Goal: Task Accomplishment & Management: Use online tool/utility

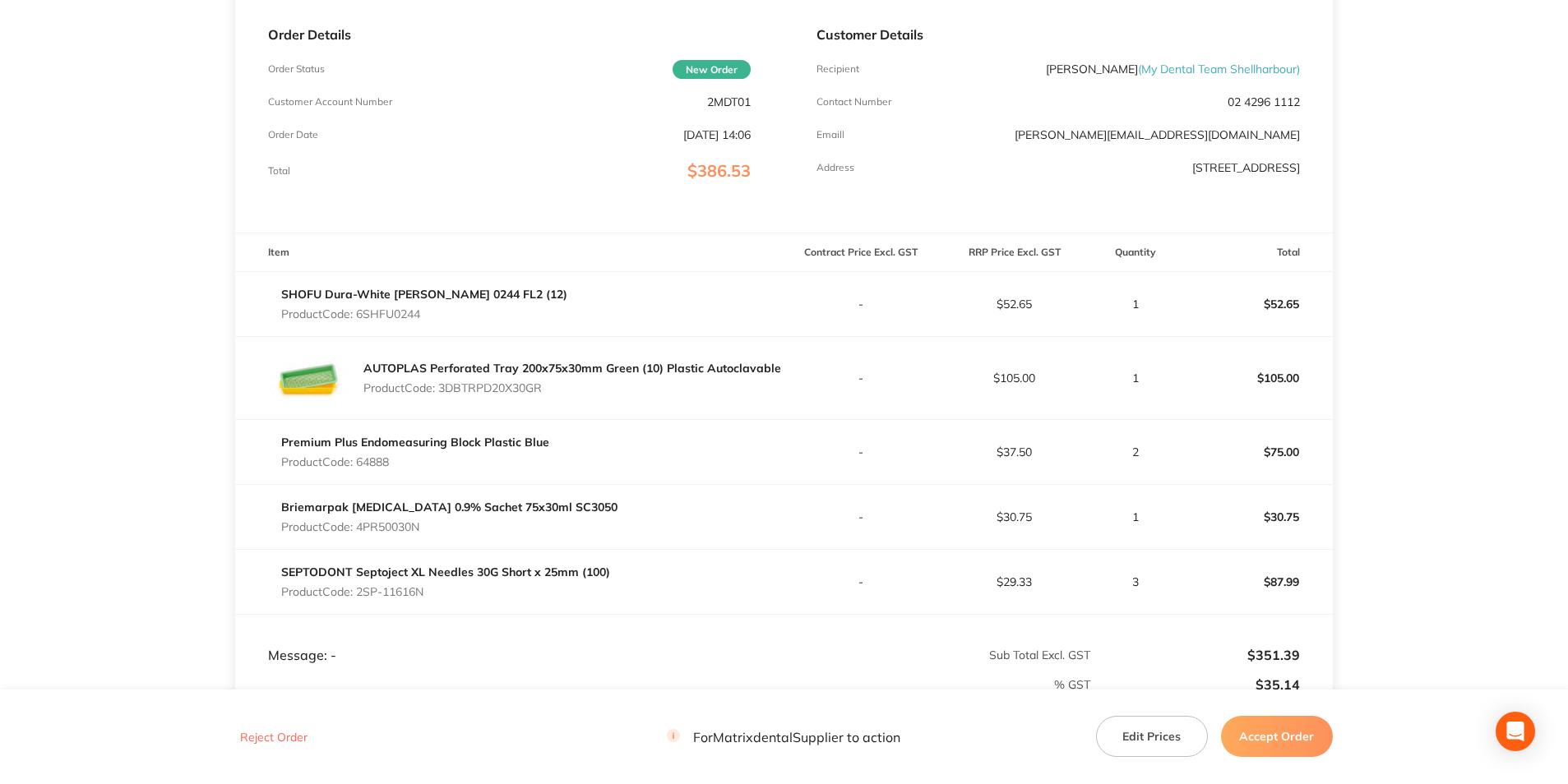
scroll to position [247, 0]
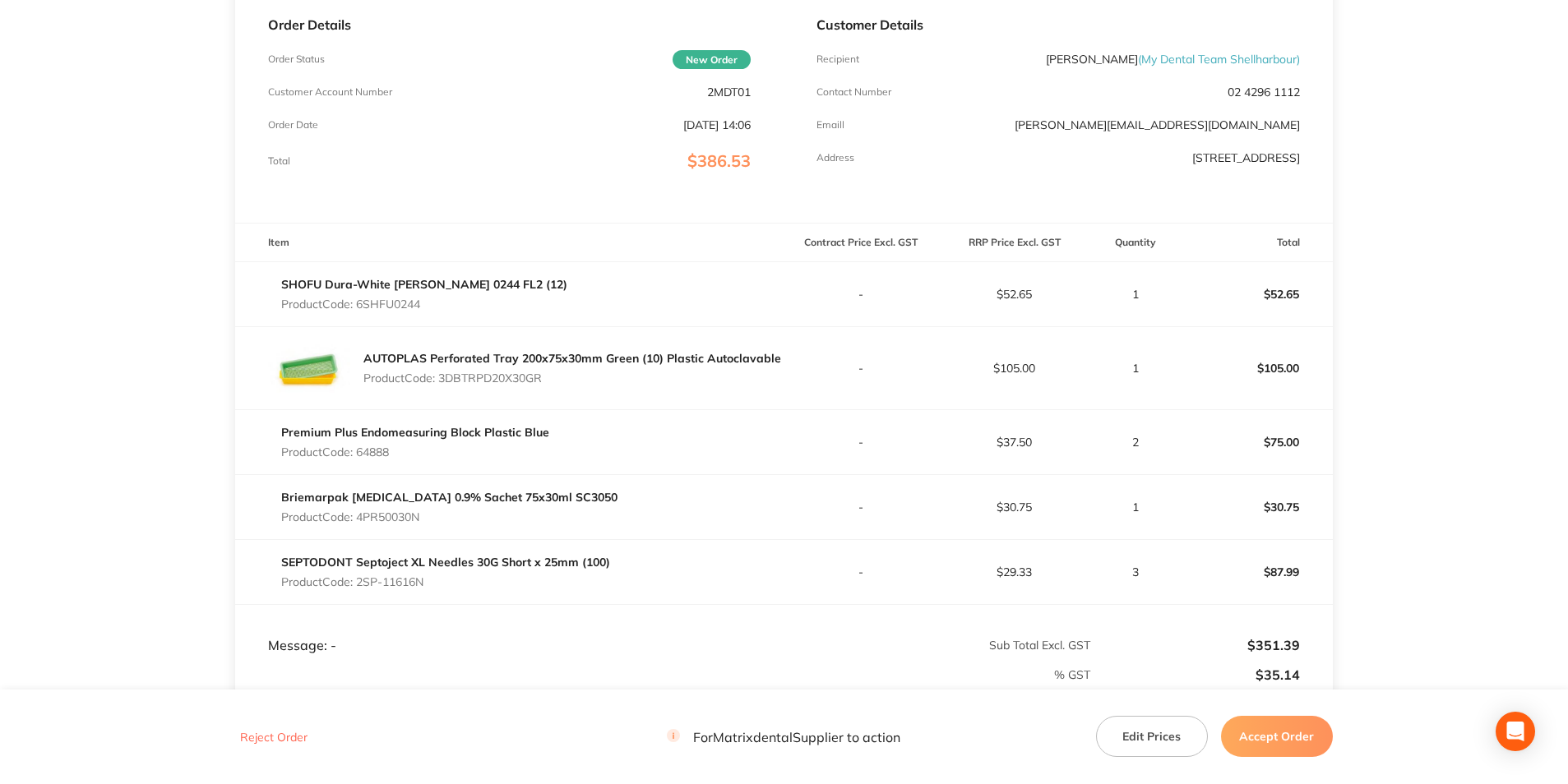
click at [1260, 737] on button "Accept Order" at bounding box center [1277, 736] width 111 height 41
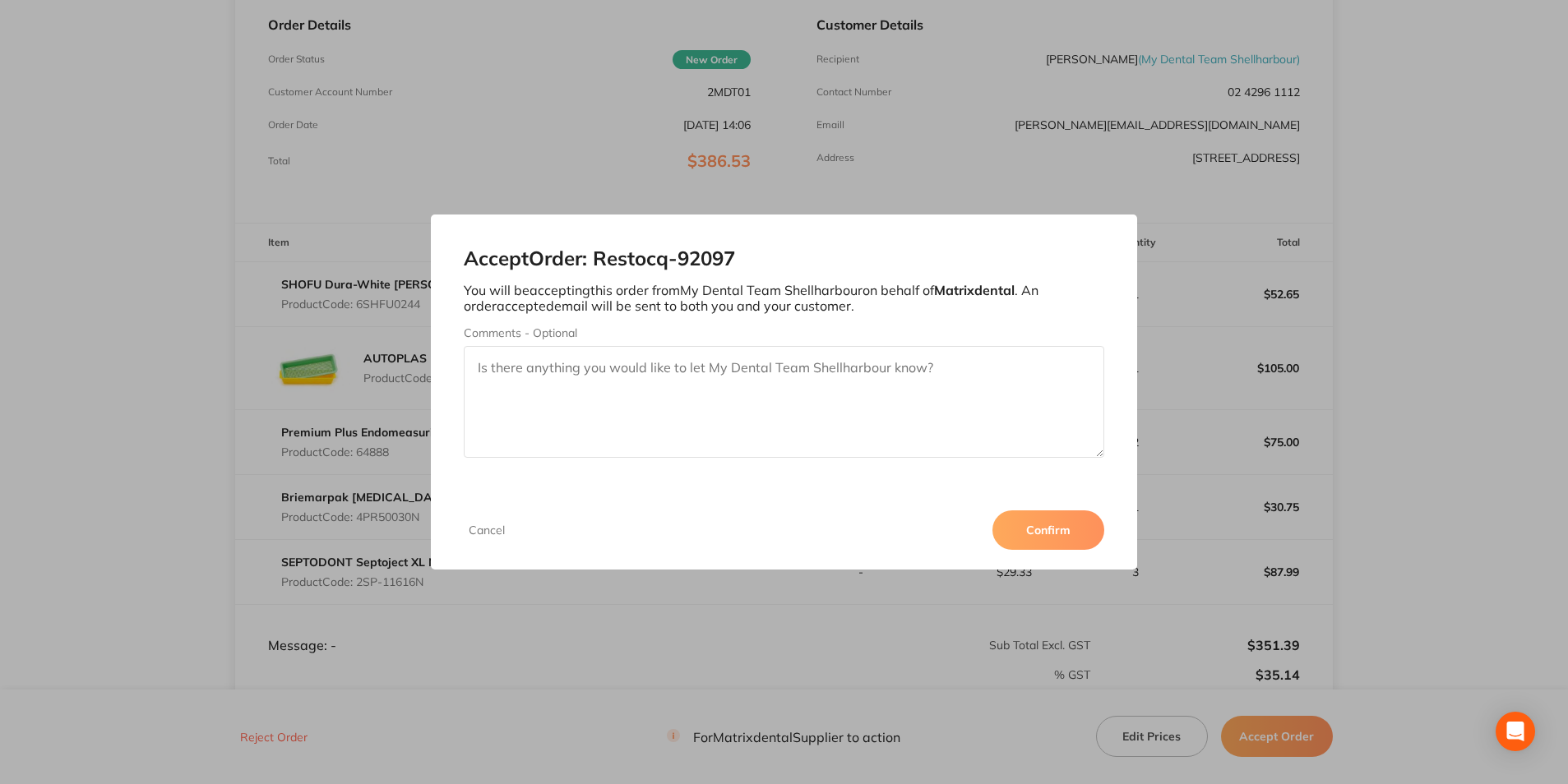
click at [705, 385] on textarea "Comments - Optional" at bounding box center [783, 401] width 639 height 111
type textarea "Thank you"
click at [1039, 531] on button "Confirm" at bounding box center [1048, 529] width 111 height 40
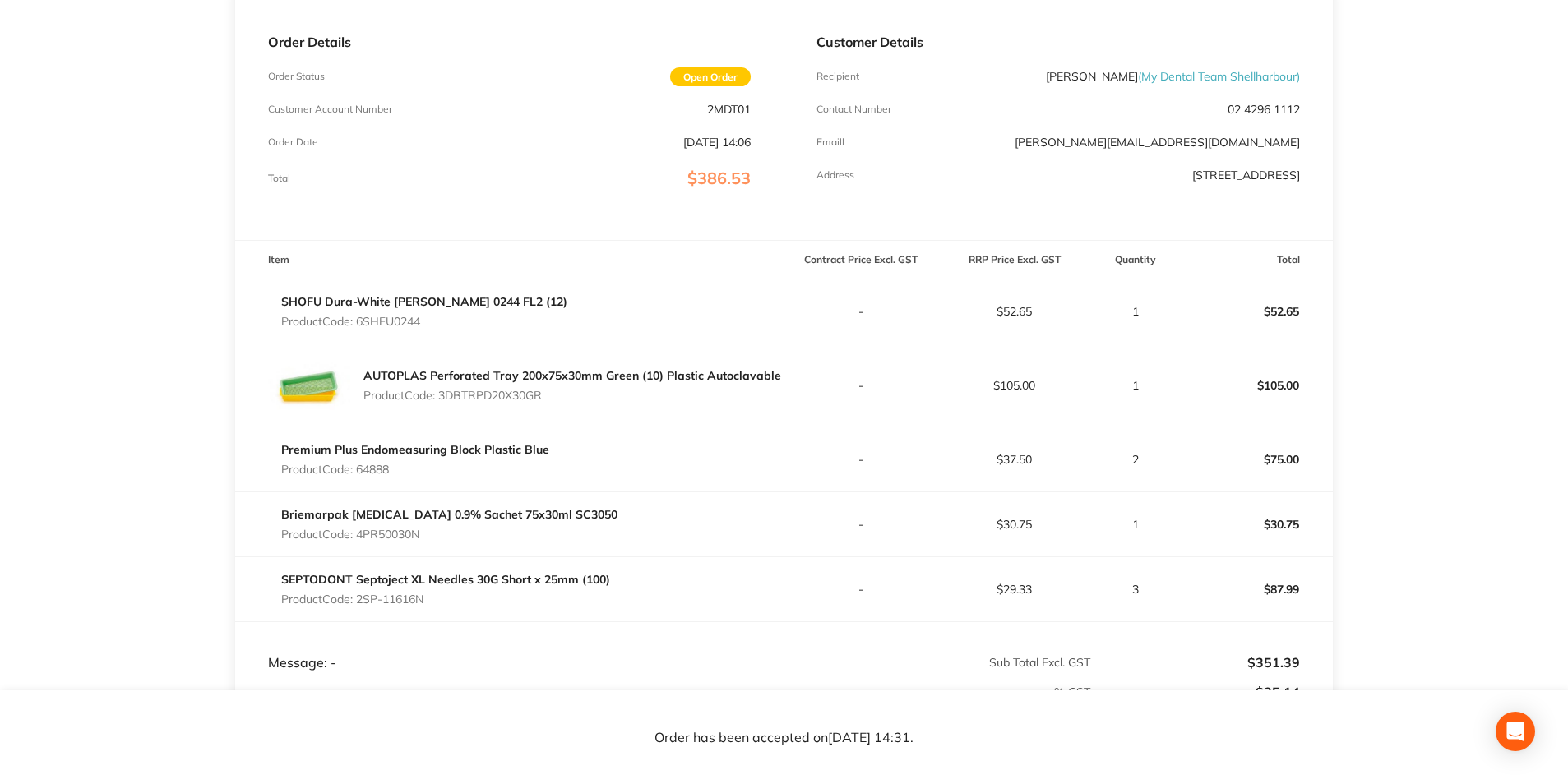
scroll to position [221, 0]
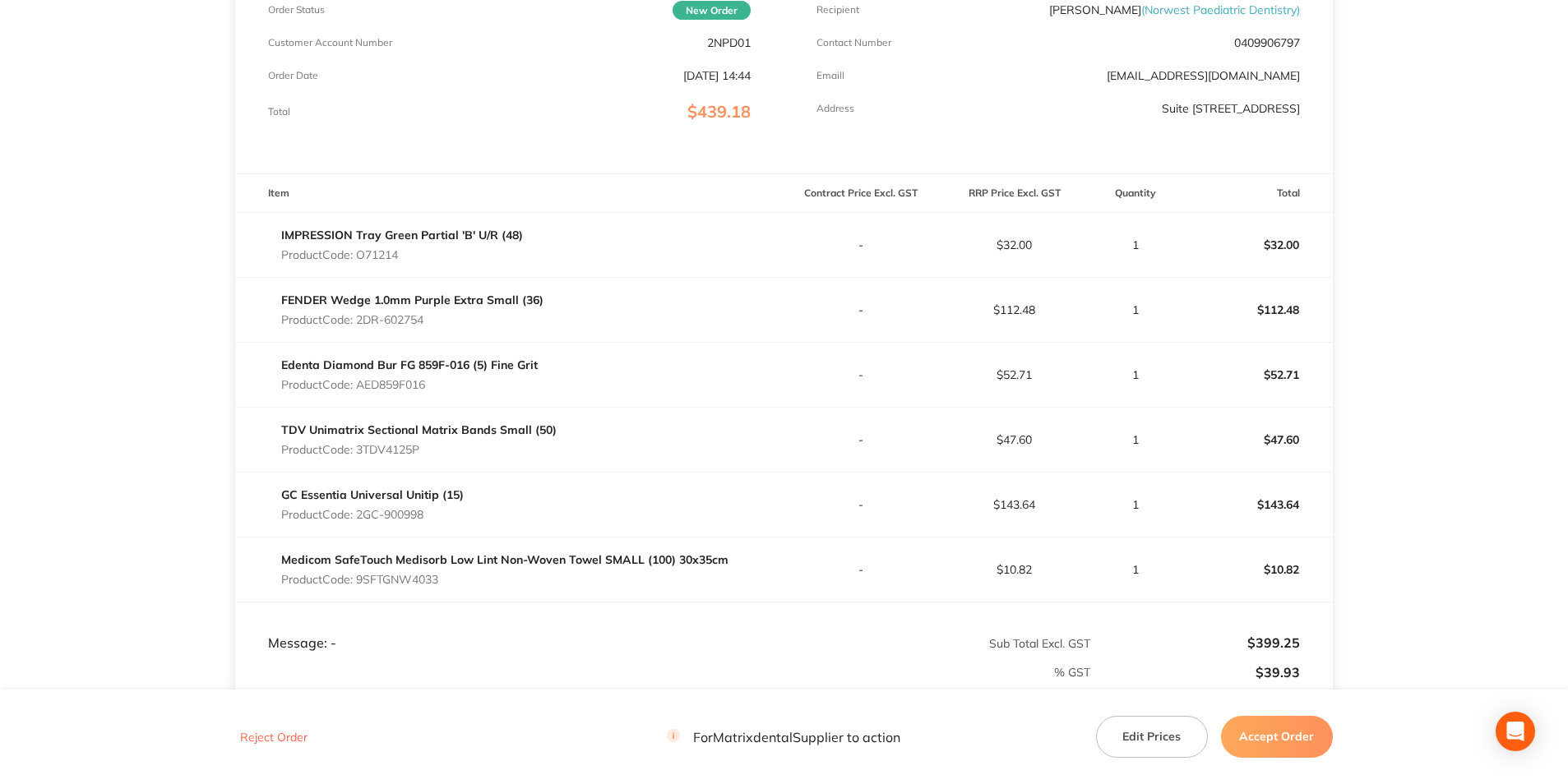
scroll to position [329, 0]
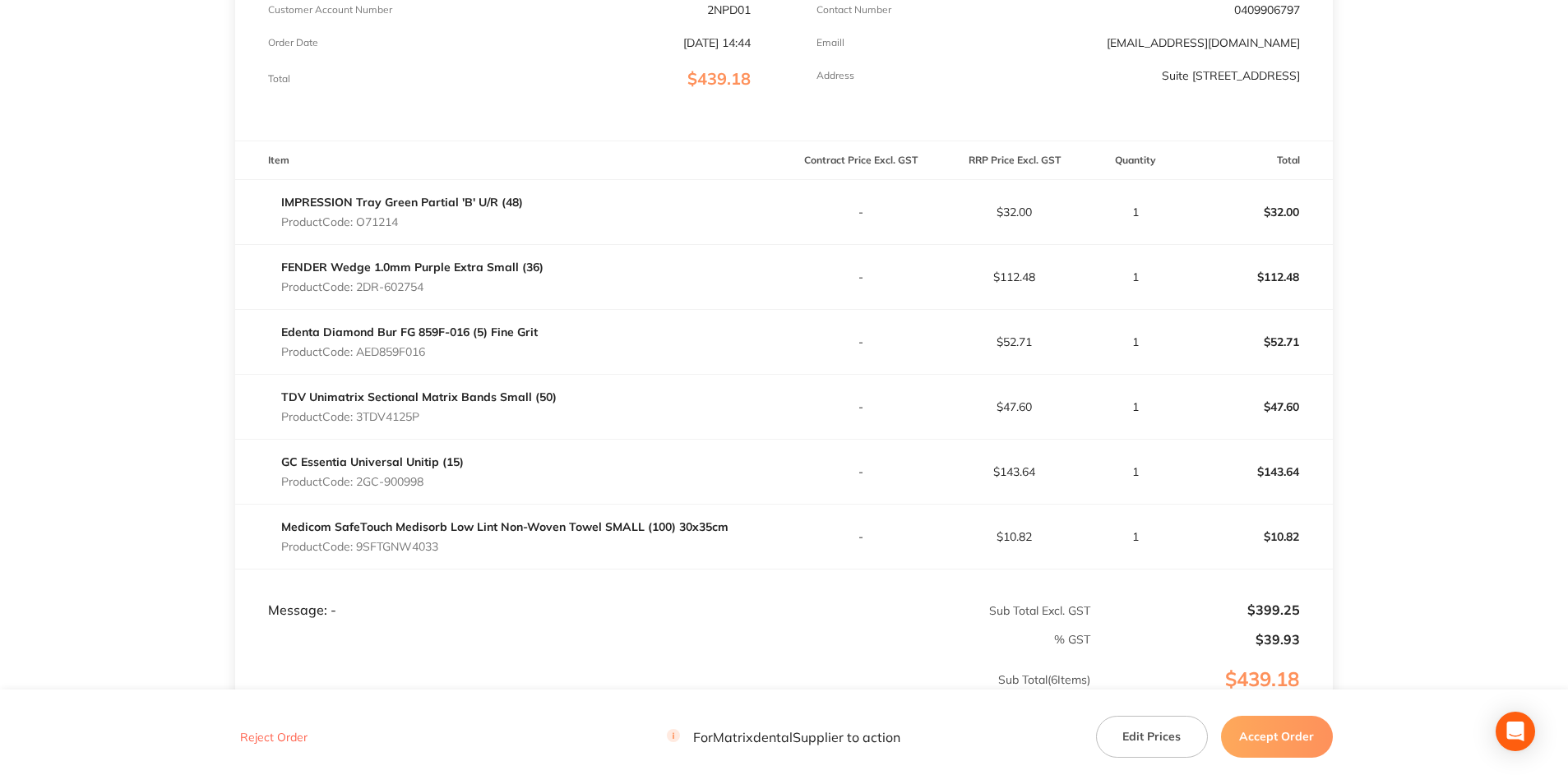
click at [1143, 742] on button "Edit Prices" at bounding box center [1151, 736] width 111 height 41
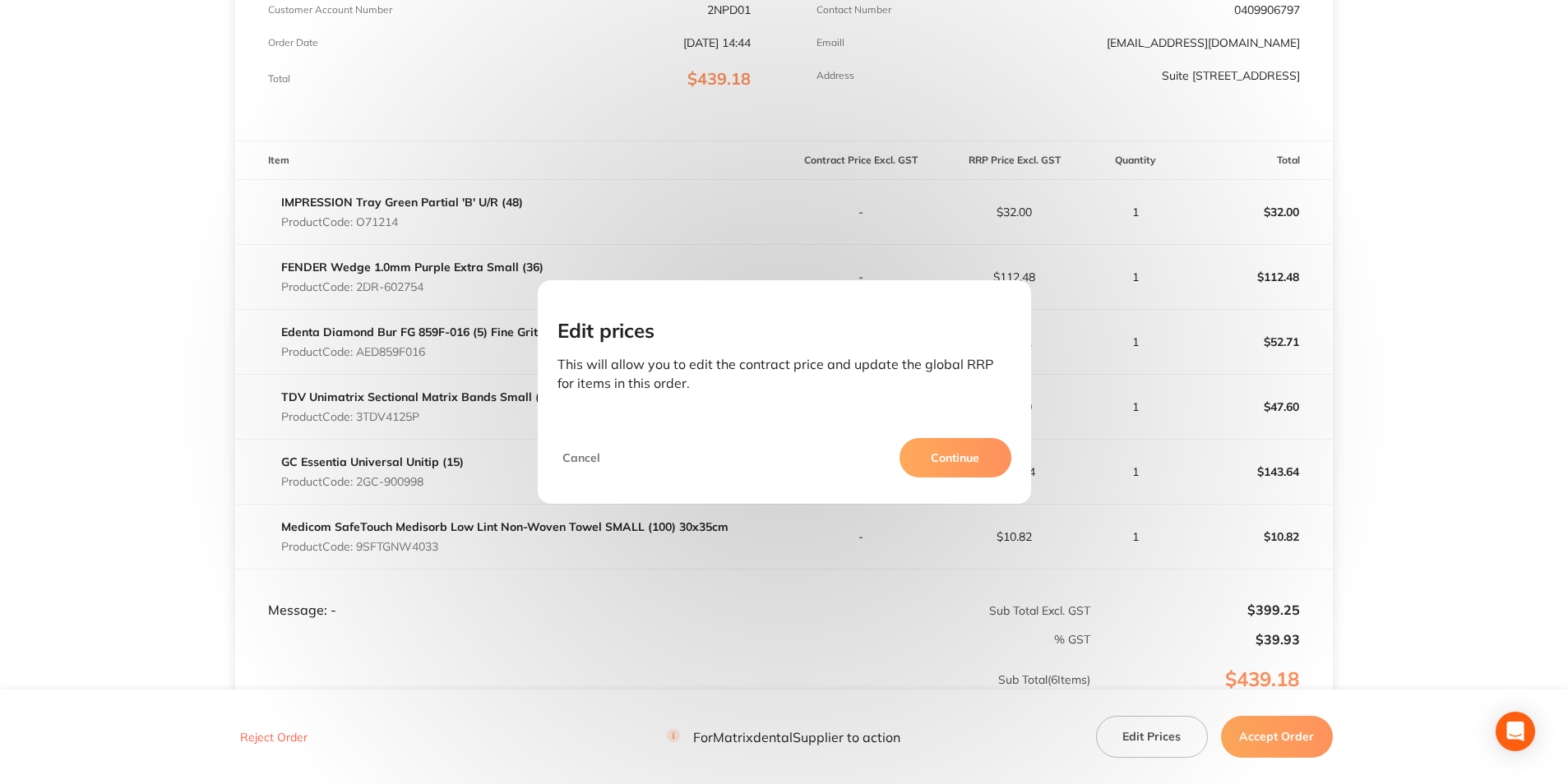
click at [932, 468] on button "Continue" at bounding box center [955, 458] width 111 height 40
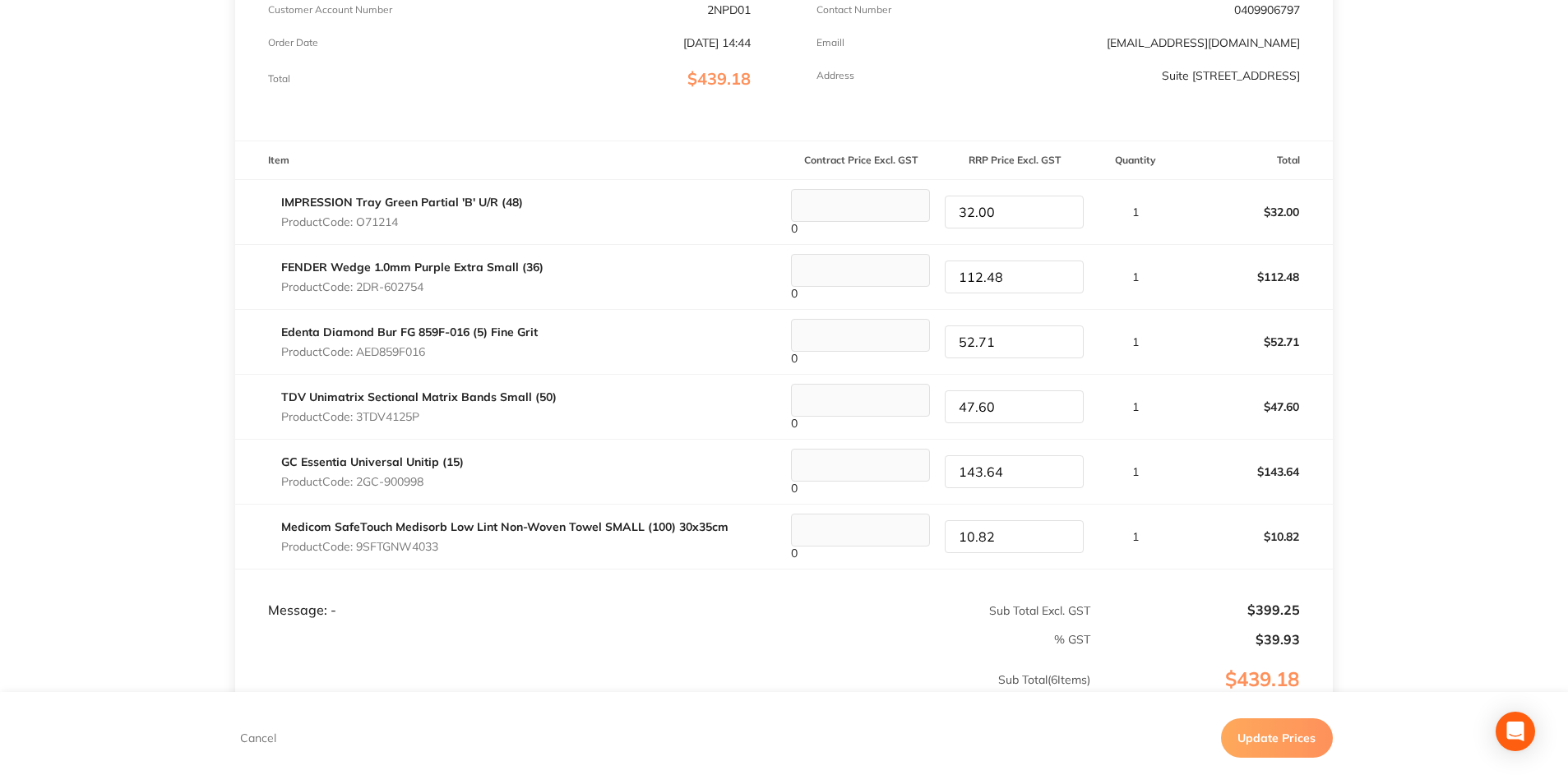
click at [915, 527] on tr "Medicom SafeTouch Medisorb Low Lint Non-Woven Towel SMALL (100) 30x35cm Product…" at bounding box center [784, 537] width 1098 height 65
type input "13.60"
click at [1156, 629] on td "$39.93" at bounding box center [1212, 633] width 241 height 29
drag, startPoint x: 1038, startPoint y: 406, endPoint x: 952, endPoint y: 404, distance: 86.0
click at [952, 404] on input "47.60" at bounding box center [1013, 407] width 139 height 33
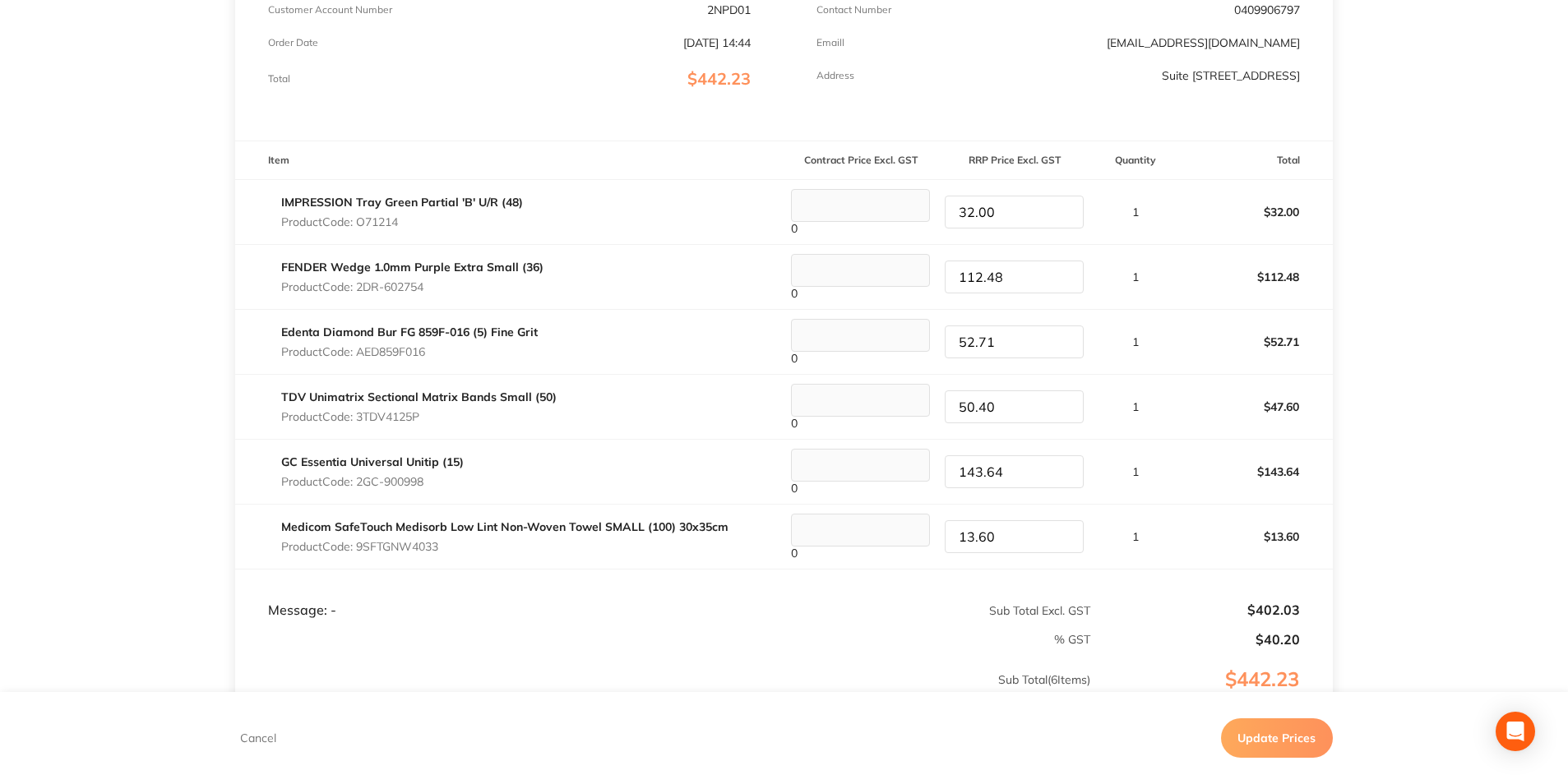
type input "50.40"
click at [1172, 415] on td "1" at bounding box center [1135, 407] width 88 height 65
click at [1039, 276] on input "112.48" at bounding box center [1013, 277] width 139 height 33
type input "112.00"
click at [1168, 268] on td "1" at bounding box center [1135, 276] width 88 height 65
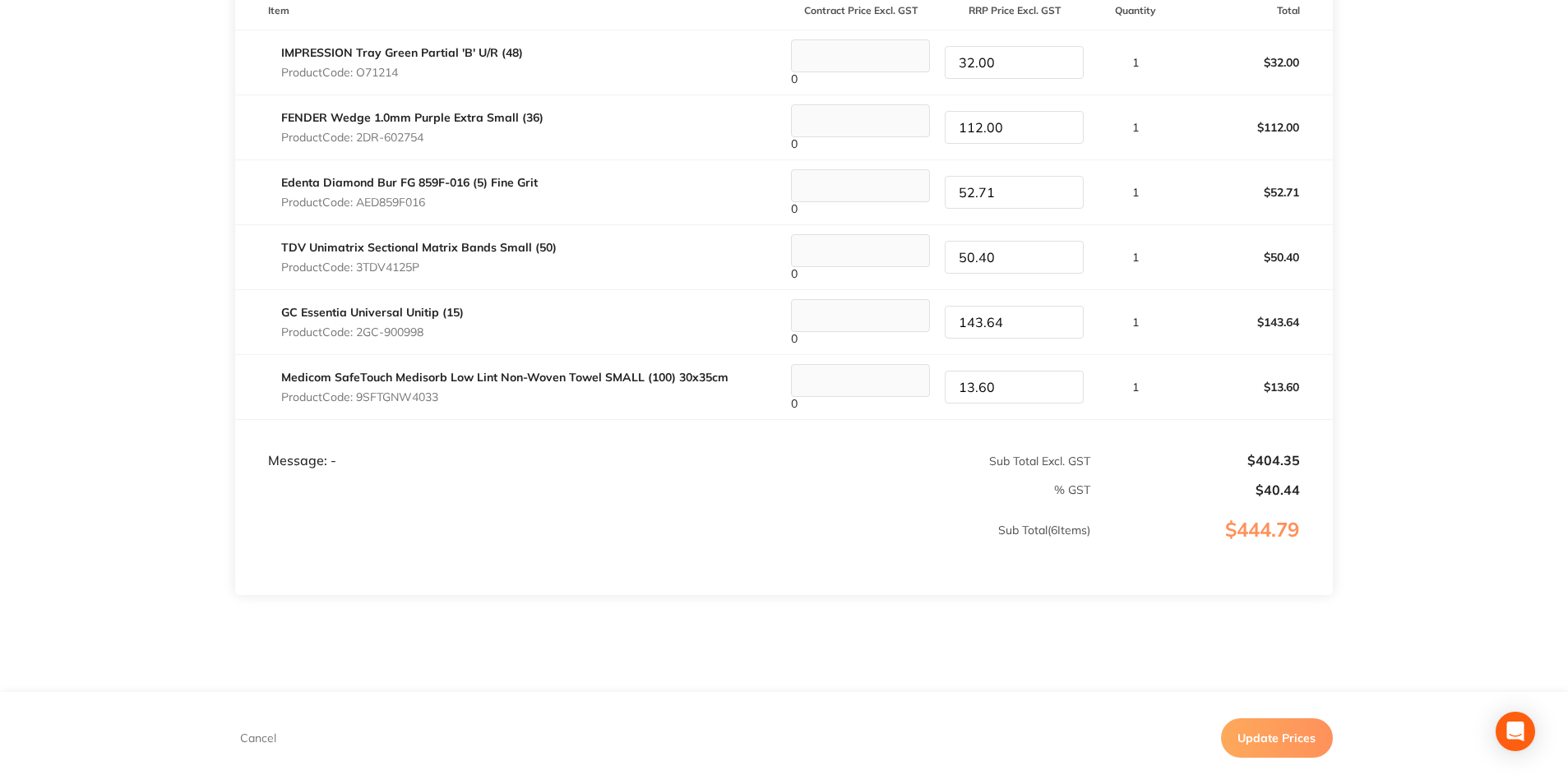
scroll to position [513, 0]
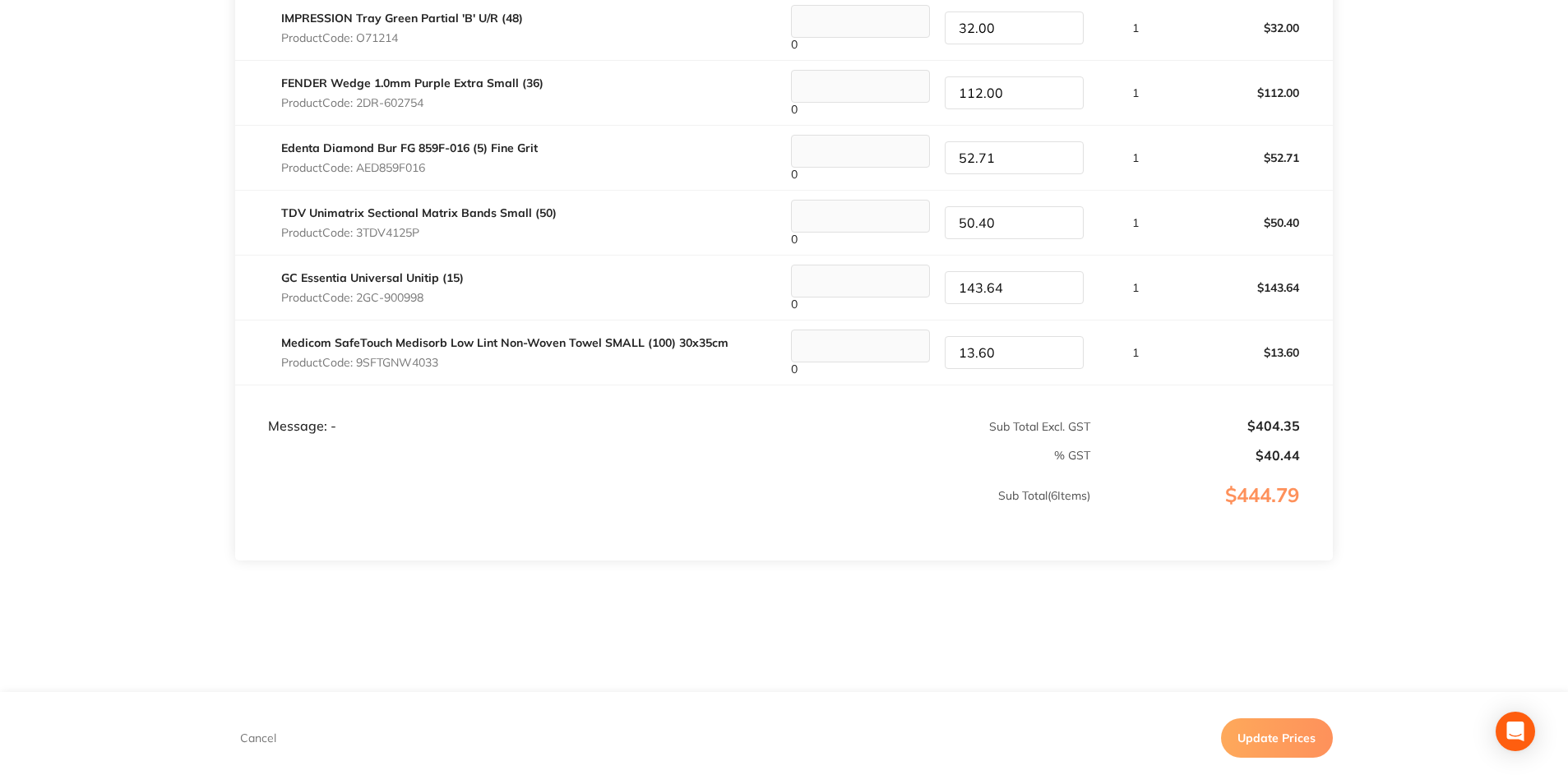
click at [1294, 743] on button "Update Prices" at bounding box center [1277, 738] width 111 height 40
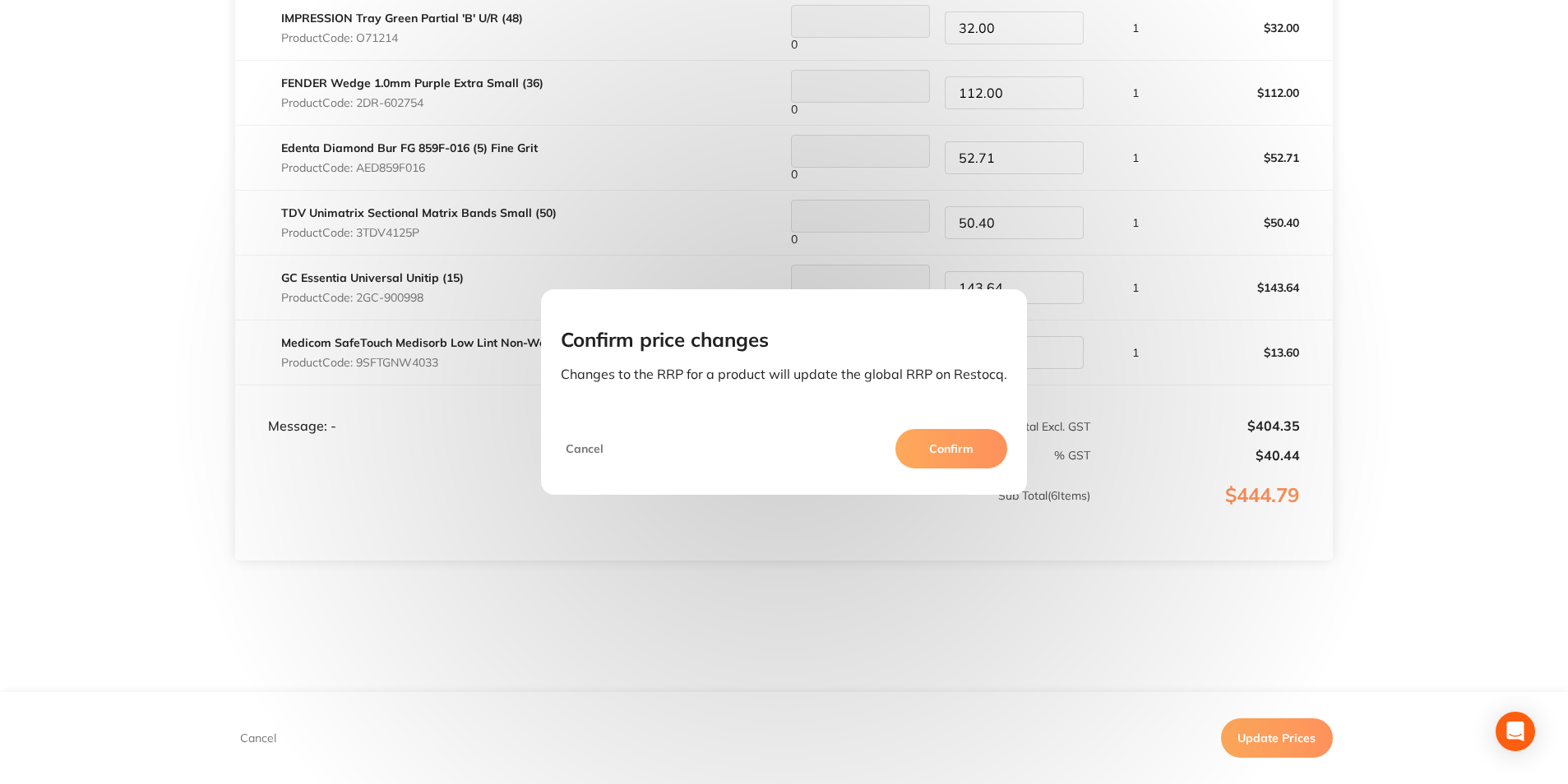
click at [918, 444] on button "Confirm" at bounding box center [952, 448] width 111 height 40
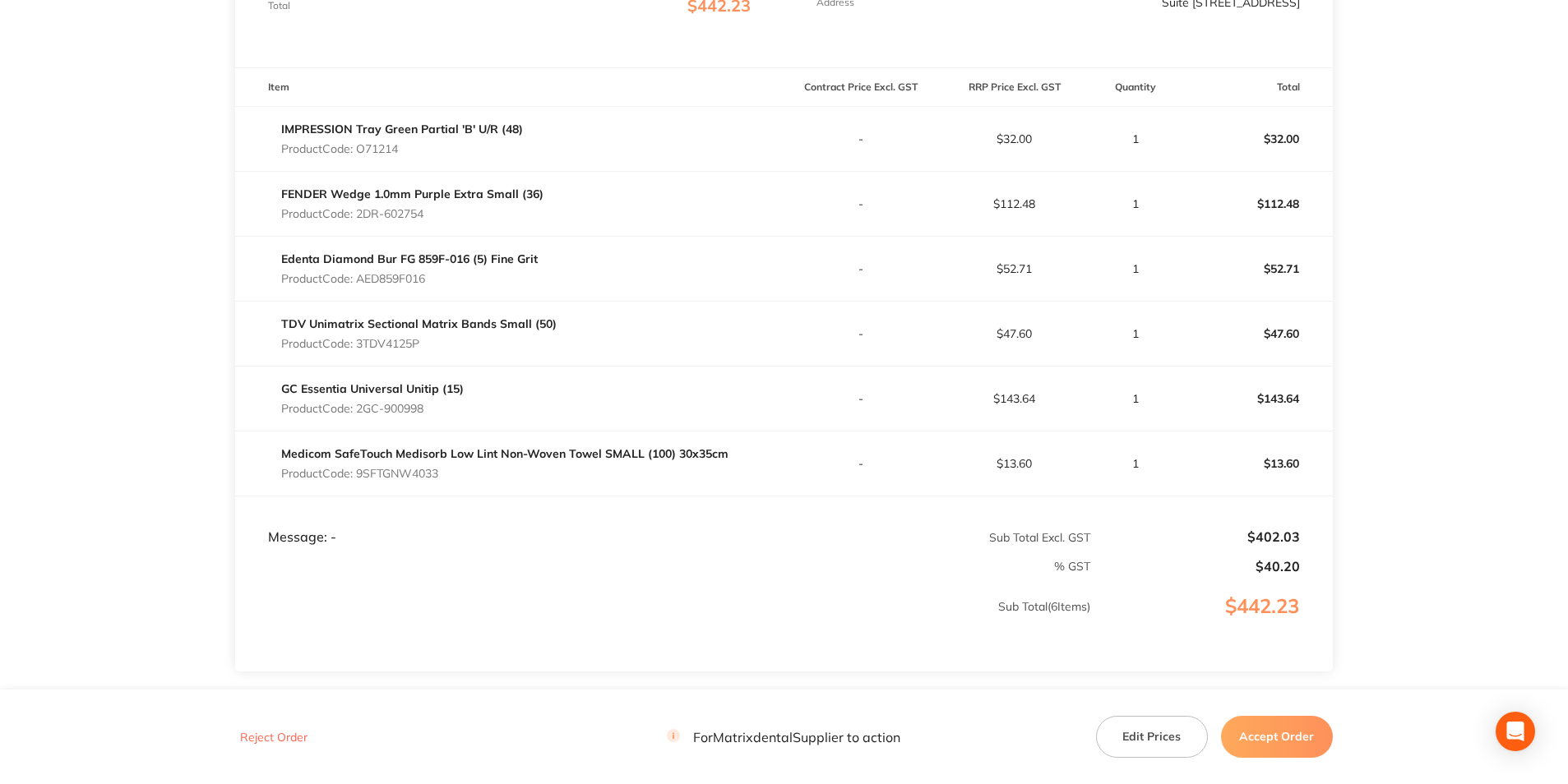
scroll to position [493, 0]
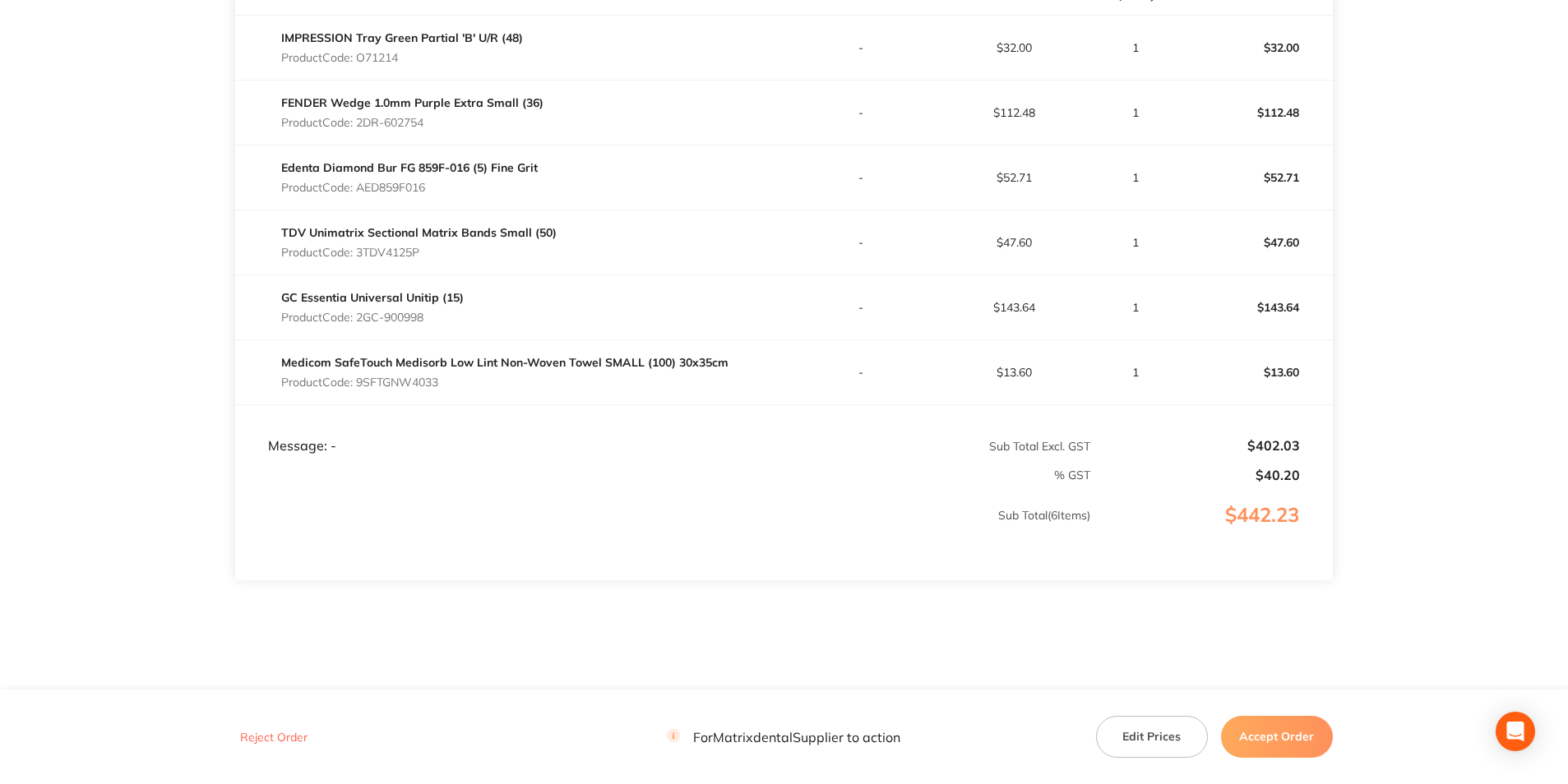
click at [1266, 751] on button "Accept Order" at bounding box center [1277, 736] width 111 height 41
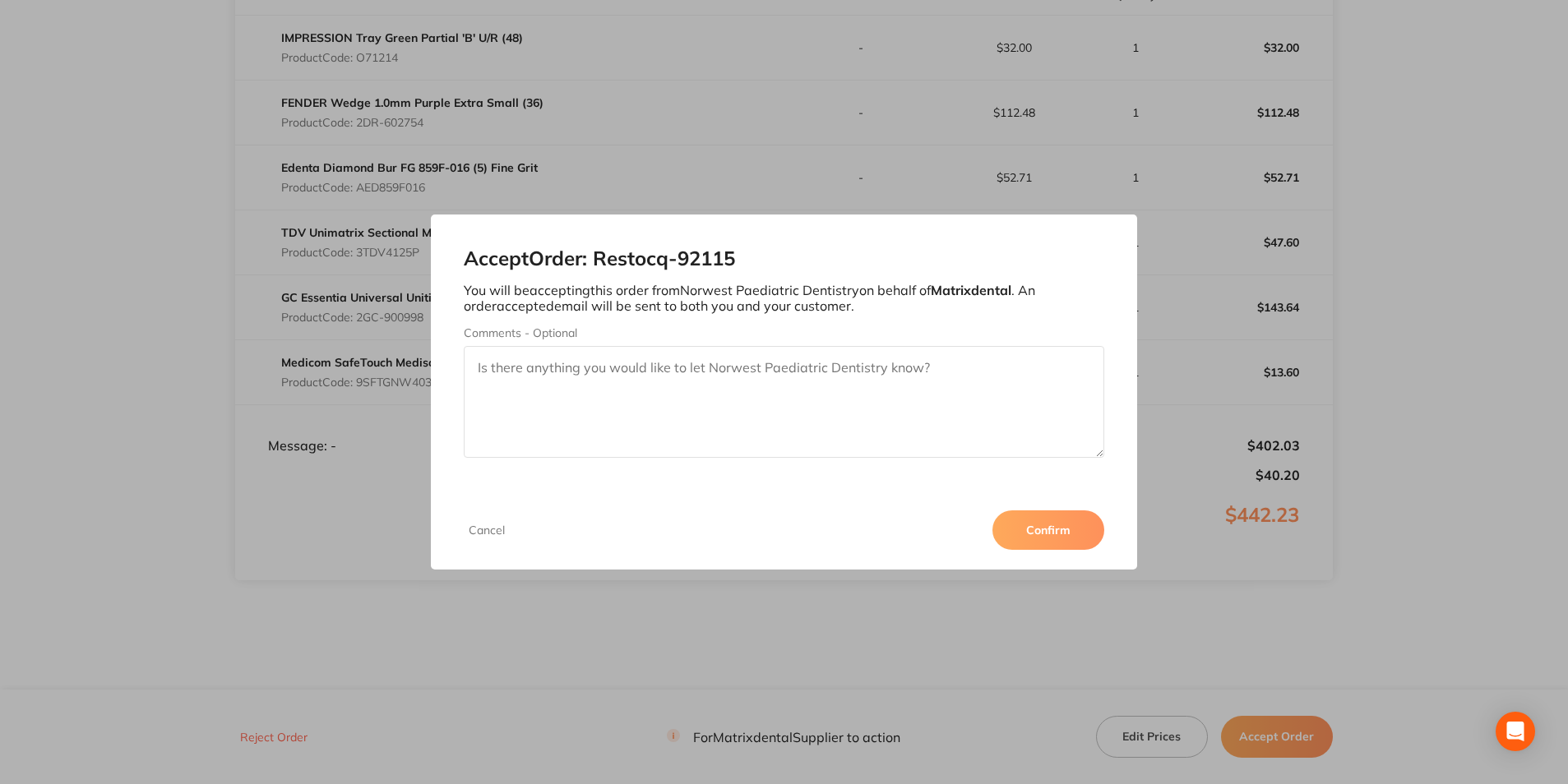
click at [725, 400] on textarea "Comments - Optional" at bounding box center [783, 401] width 639 height 111
type textarea "Thank you"
click at [1057, 540] on button "Confirm" at bounding box center [1048, 529] width 111 height 40
